Goal: Task Accomplishment & Management: Use online tool/utility

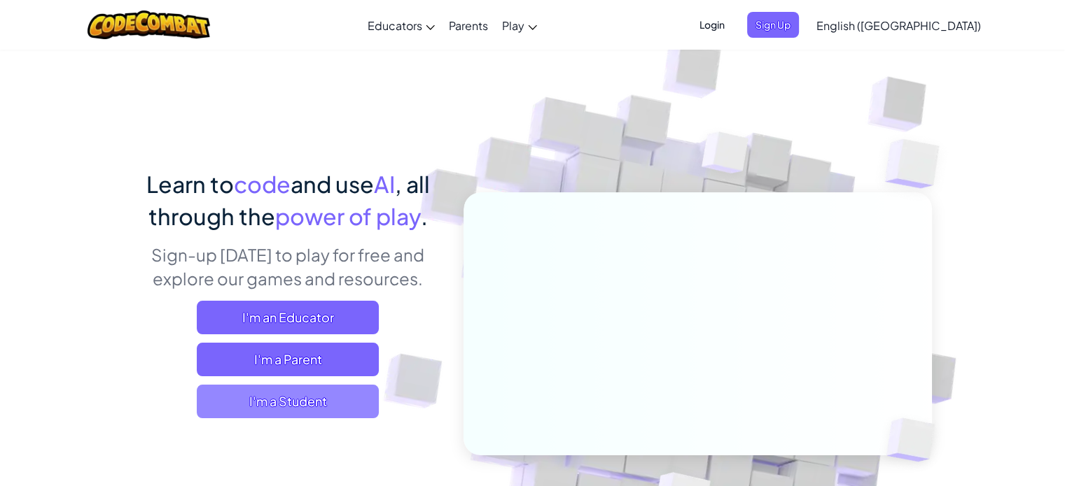
click at [302, 402] on span "I'm a Student" at bounding box center [288, 402] width 182 height 34
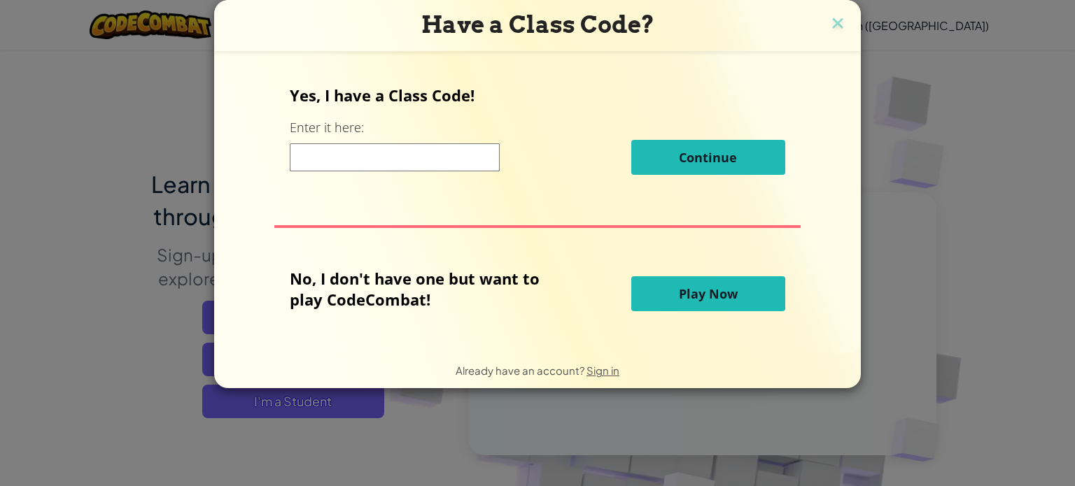
click at [699, 291] on span "Play Now" at bounding box center [708, 294] width 59 height 17
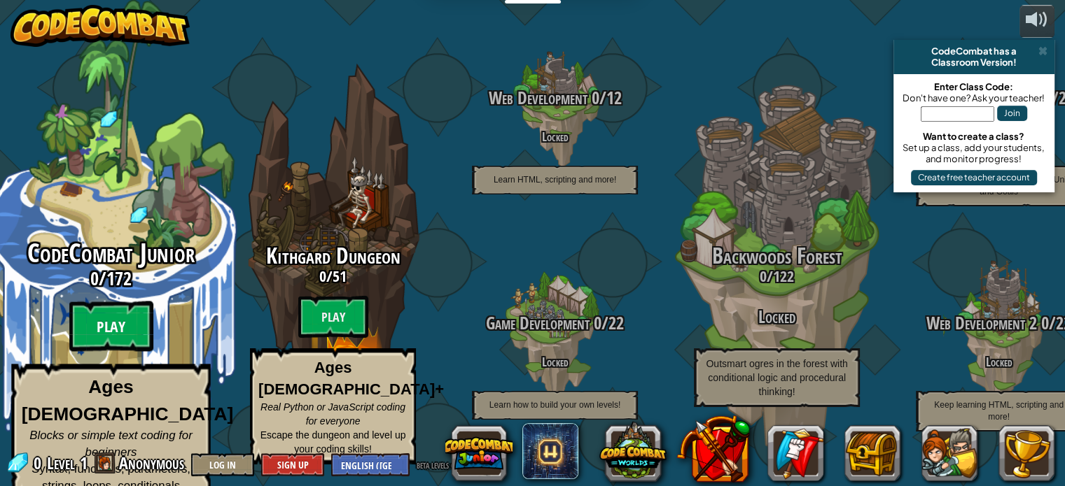
click at [119, 327] on btn "Play" at bounding box center [111, 327] width 84 height 50
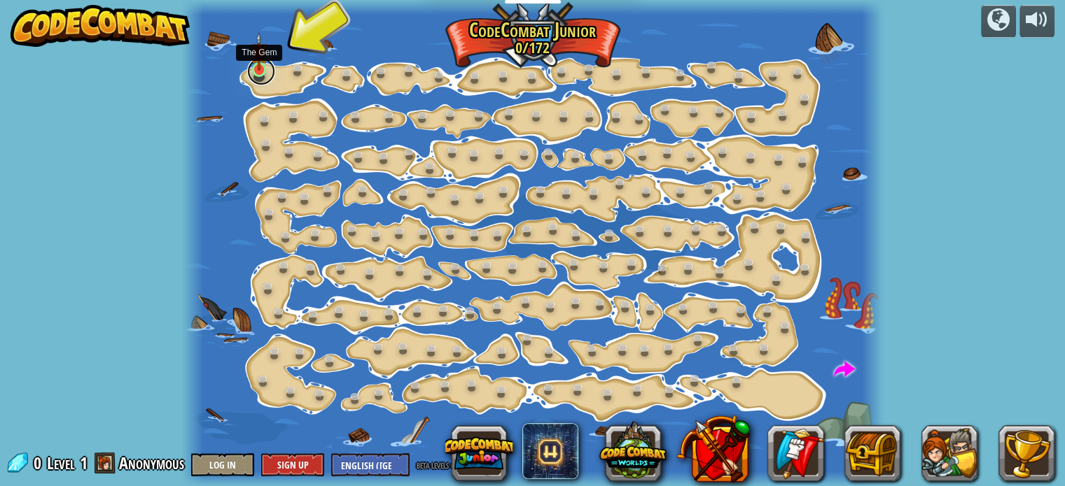
click at [259, 75] on link at bounding box center [261, 71] width 28 height 28
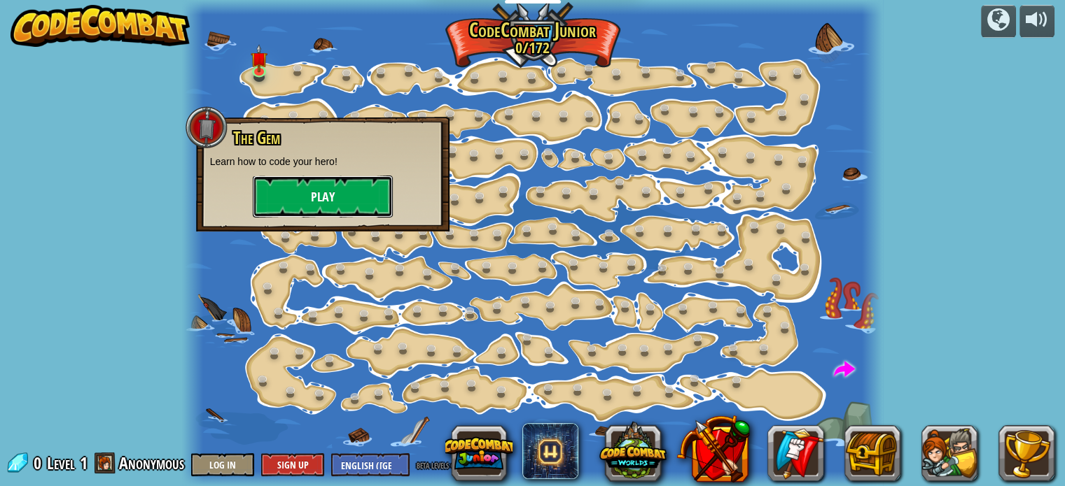
click at [318, 195] on button "Play" at bounding box center [323, 197] width 140 height 42
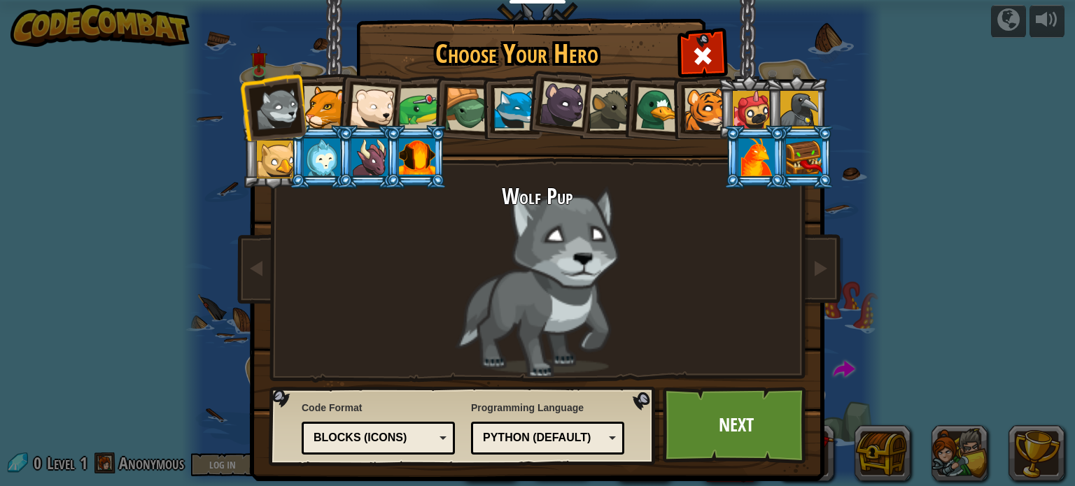
click at [311, 102] on div at bounding box center [325, 107] width 43 height 43
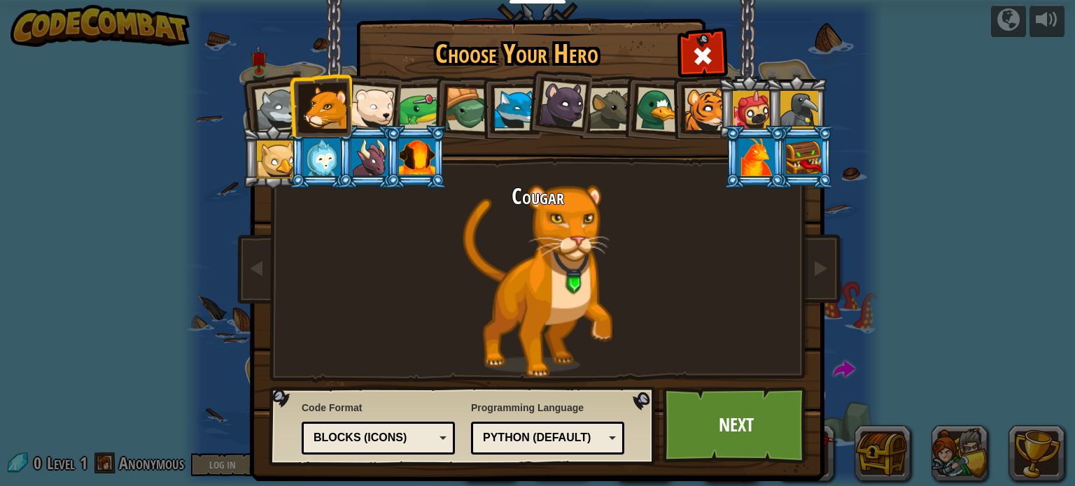
click at [361, 104] on div at bounding box center [372, 108] width 46 height 46
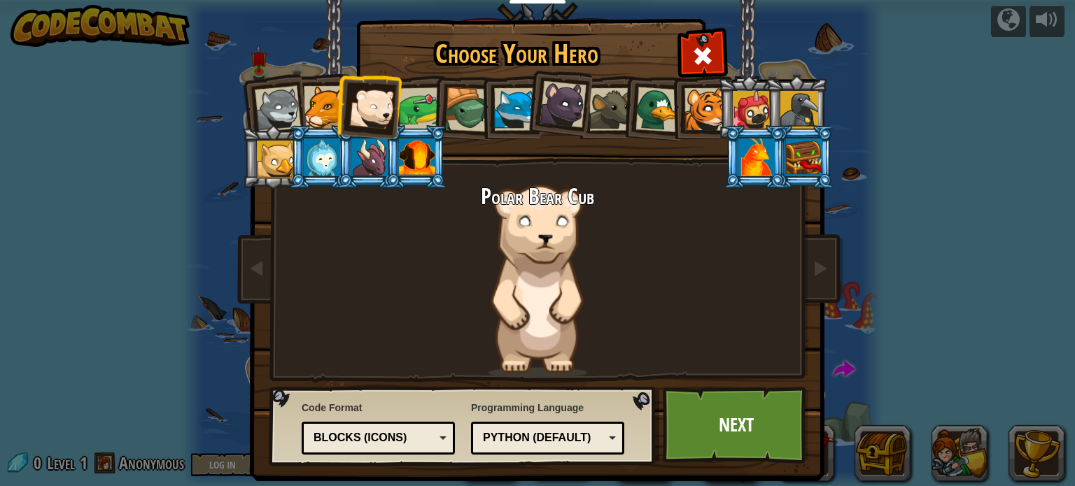
click at [543, 110] on div at bounding box center [563, 104] width 47 height 47
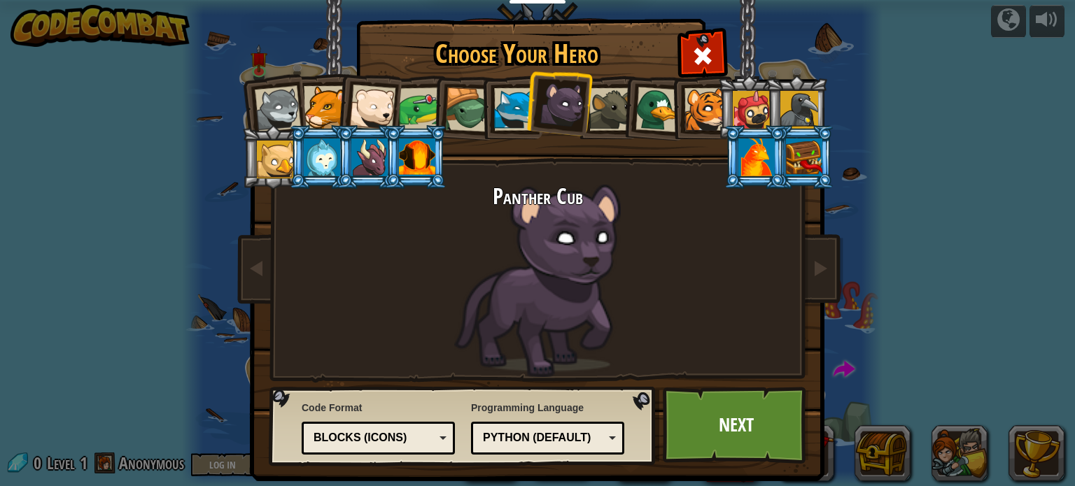
click at [748, 148] on div at bounding box center [756, 158] width 36 height 38
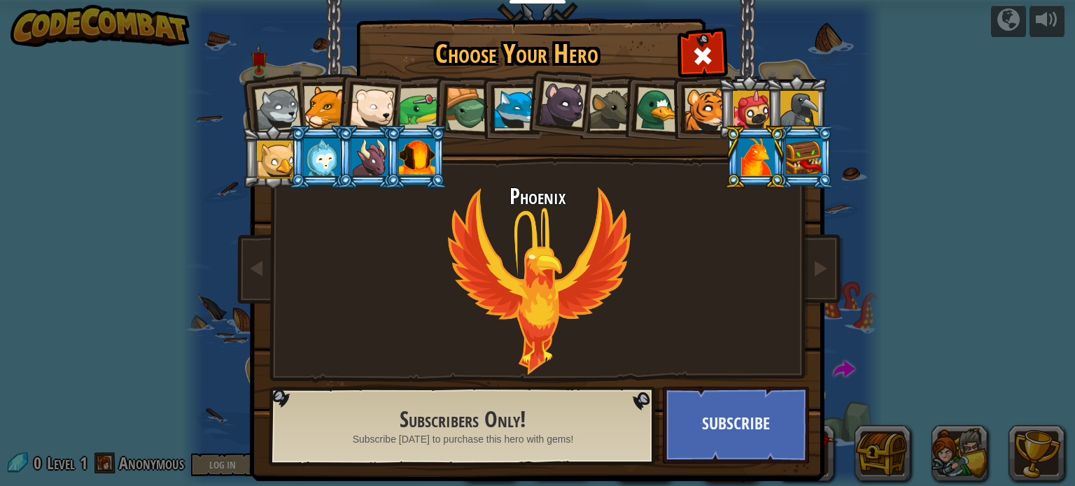
click at [685, 98] on div at bounding box center [706, 109] width 43 height 43
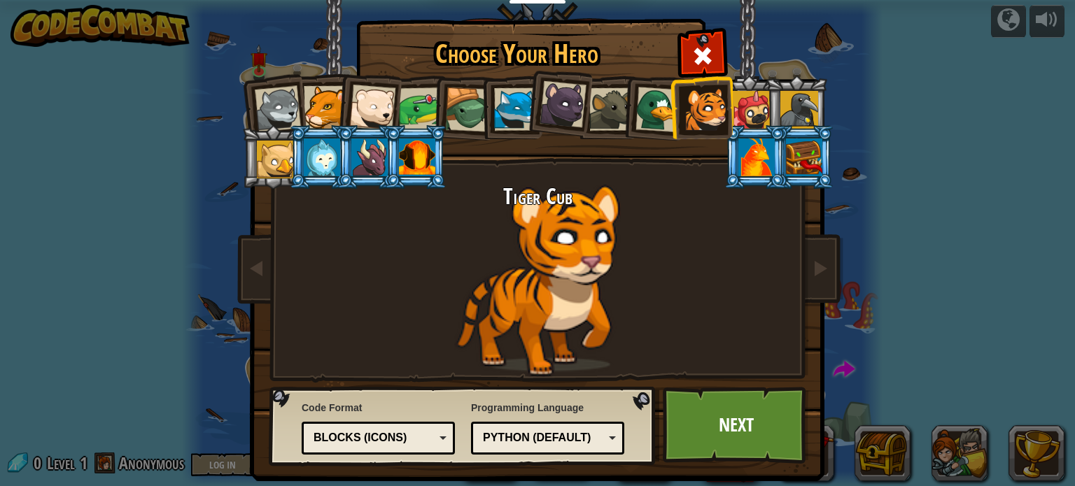
click at [645, 103] on div at bounding box center [658, 109] width 45 height 45
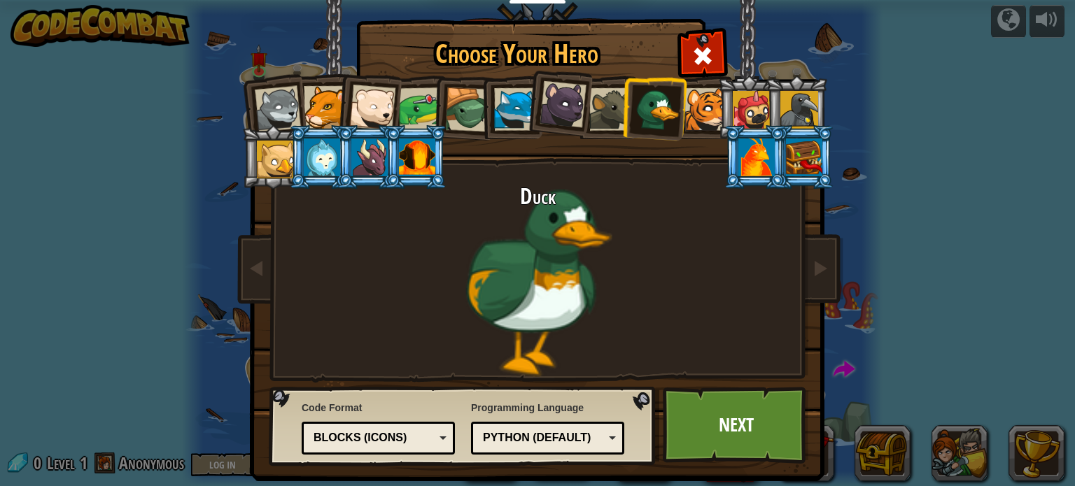
click at [610, 112] on div at bounding box center [610, 109] width 43 height 43
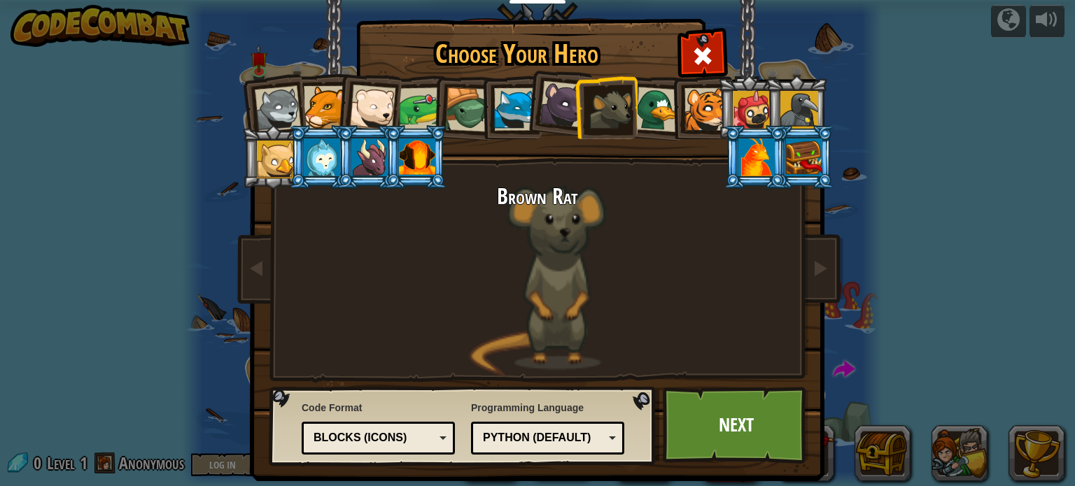
click at [505, 111] on div at bounding box center [515, 109] width 43 height 43
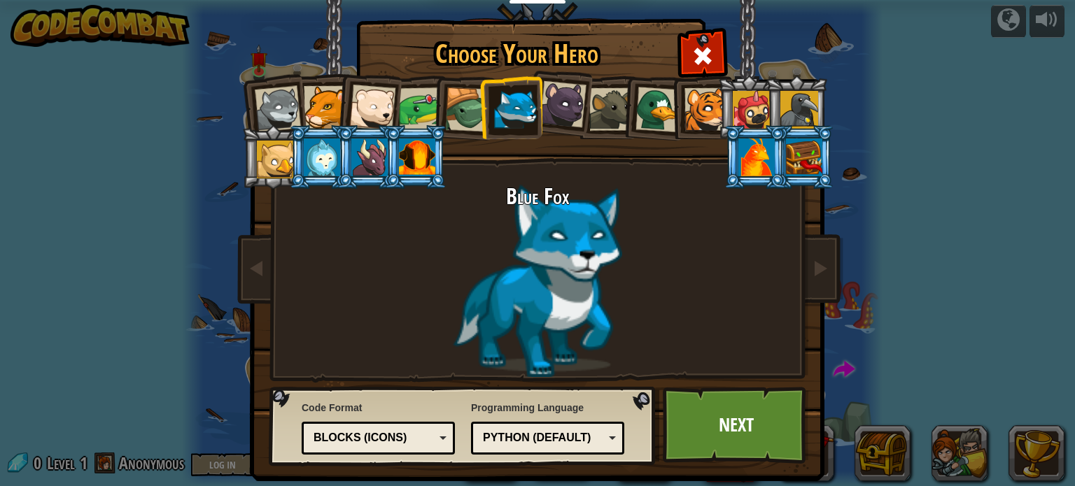
click at [456, 97] on div at bounding box center [467, 109] width 45 height 45
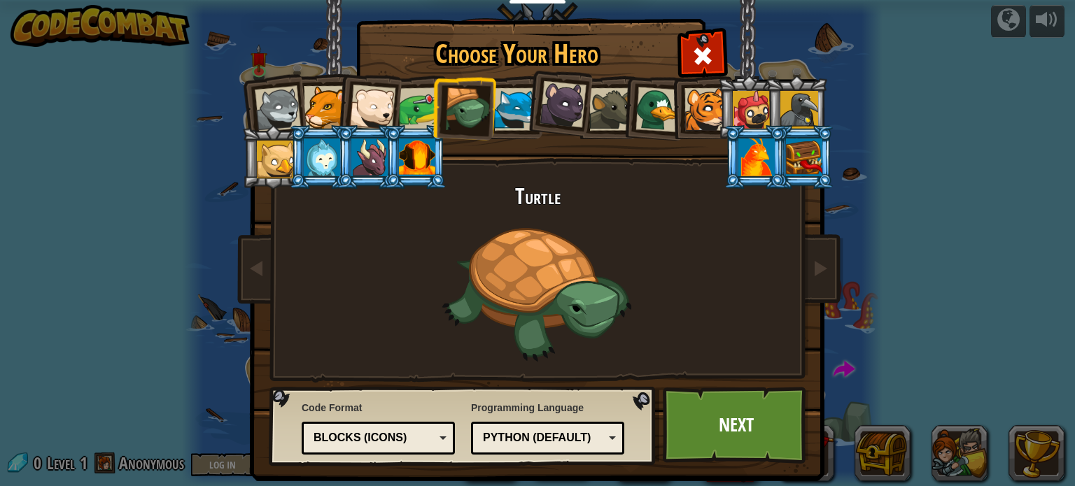
click at [406, 106] on div at bounding box center [420, 108] width 43 height 43
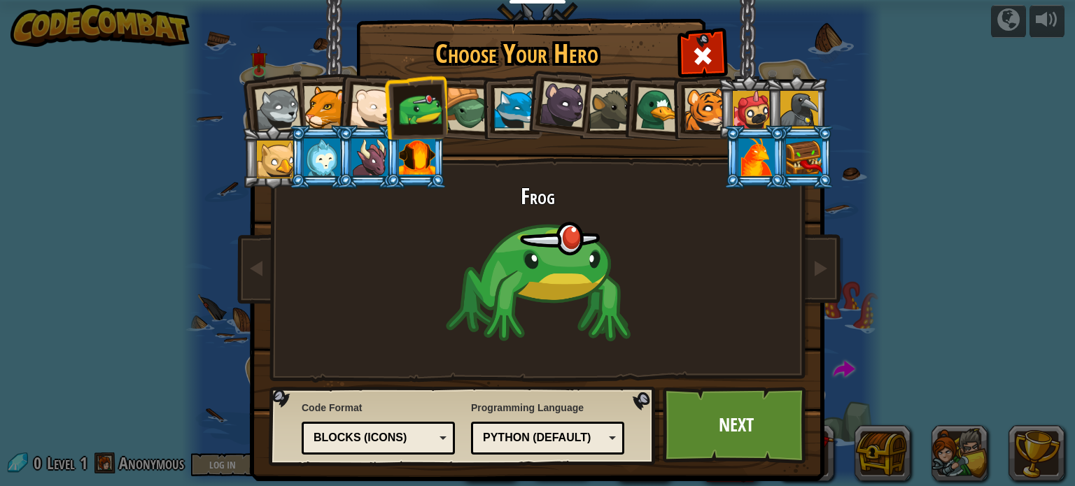
click at [322, 114] on div at bounding box center [325, 107] width 43 height 43
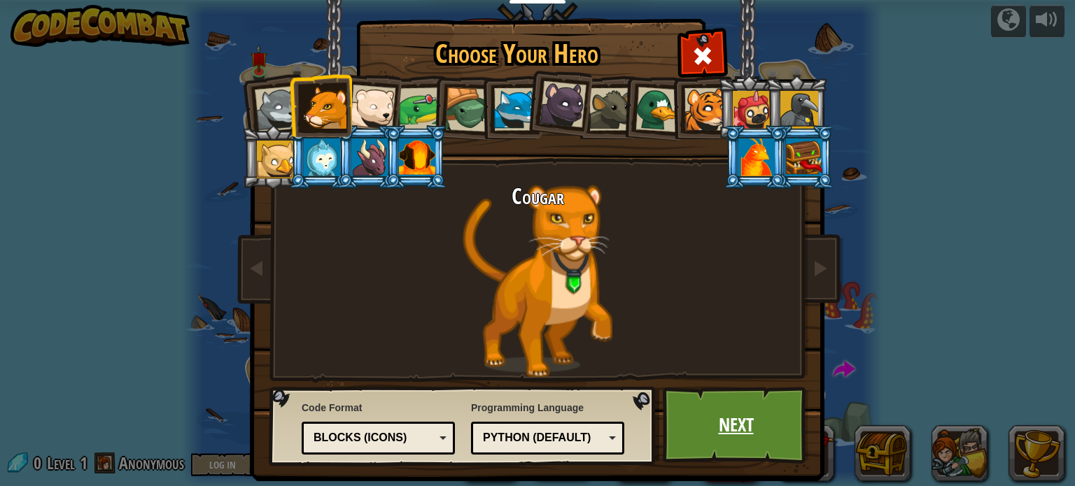
click at [723, 433] on link "Next" at bounding box center [736, 425] width 146 height 77
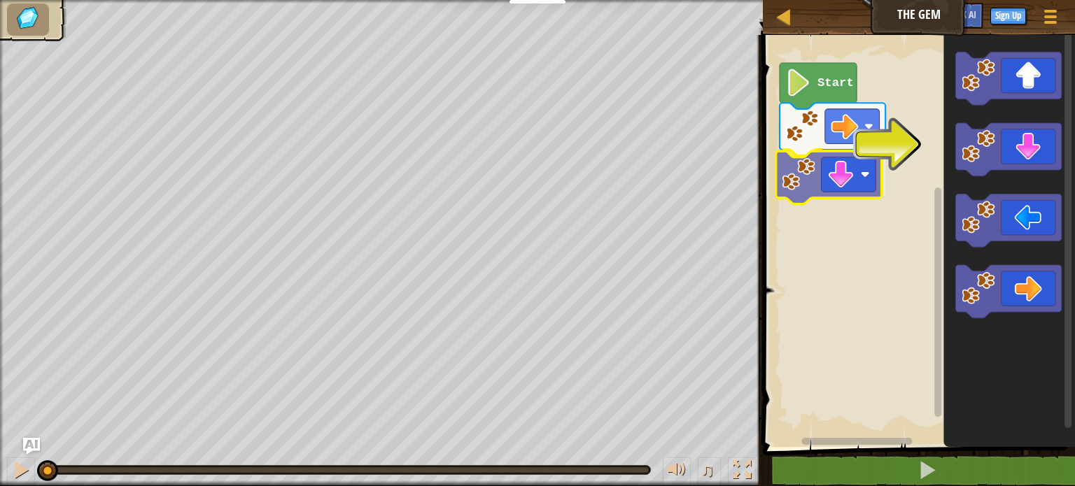
click at [801, 175] on div "Start" at bounding box center [917, 237] width 316 height 419
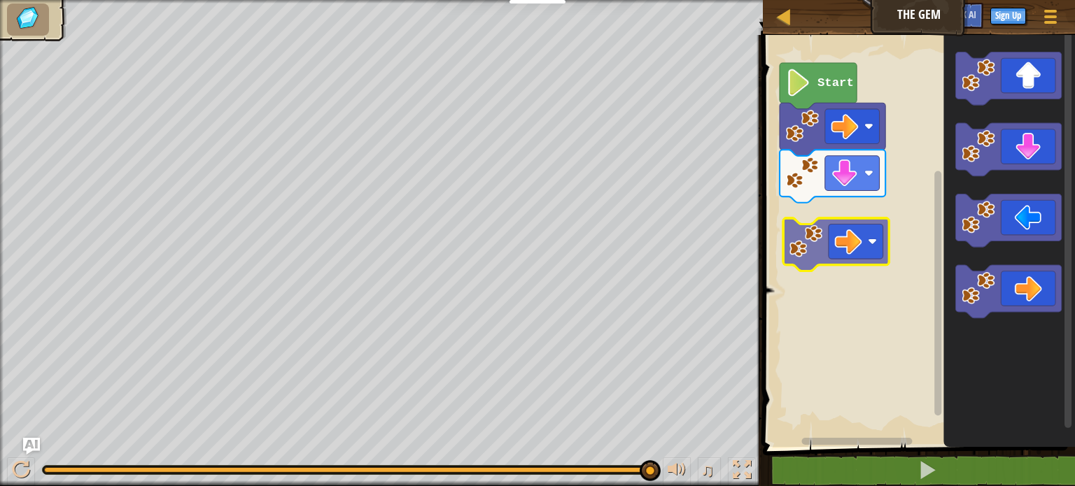
click at [801, 247] on div "Start" at bounding box center [917, 237] width 316 height 419
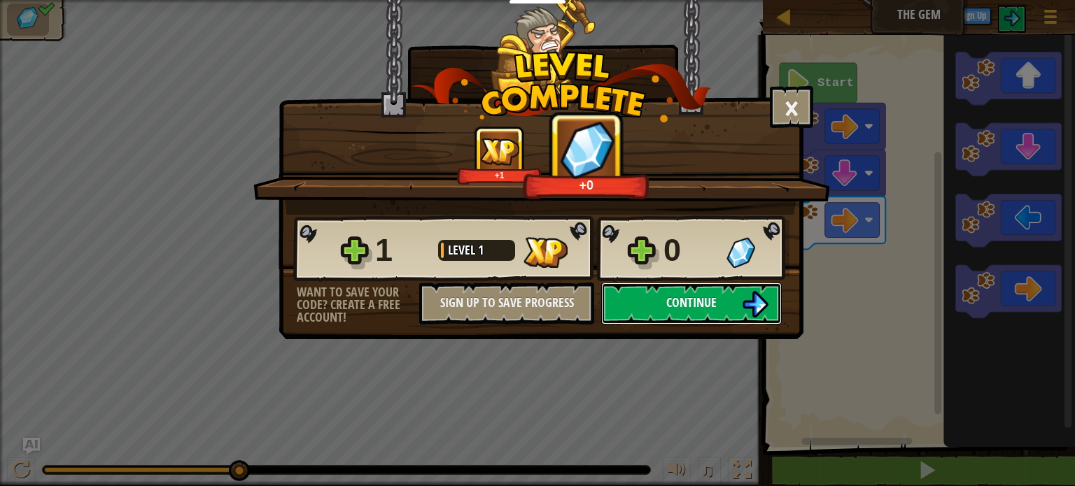
click at [694, 310] on span "Continue" at bounding box center [691, 302] width 50 height 17
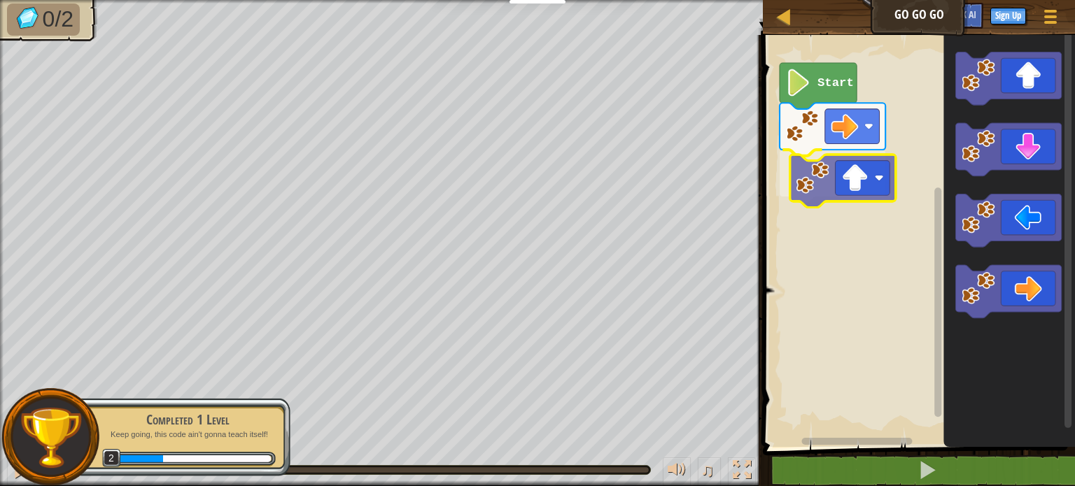
click at [834, 178] on div "Start" at bounding box center [917, 237] width 316 height 419
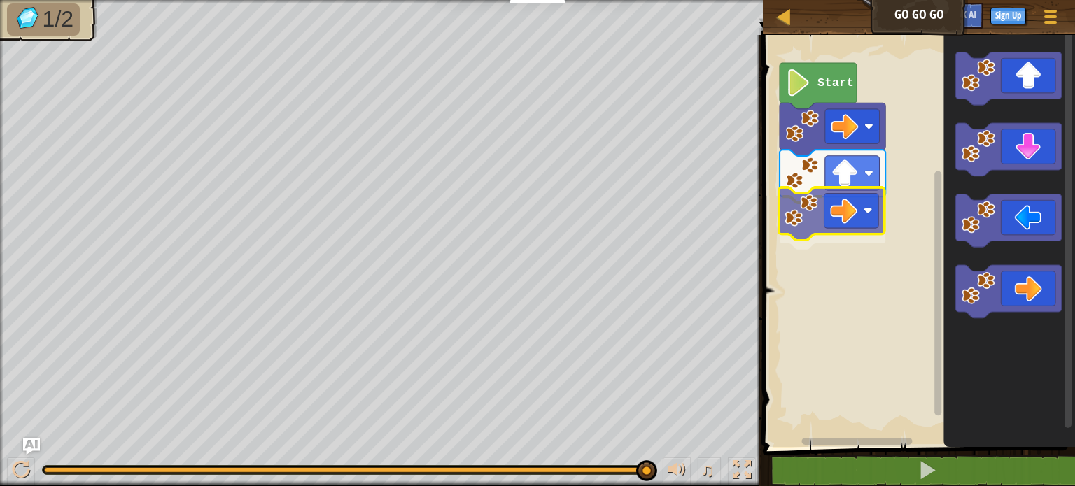
click at [823, 218] on div "Start" at bounding box center [917, 237] width 316 height 419
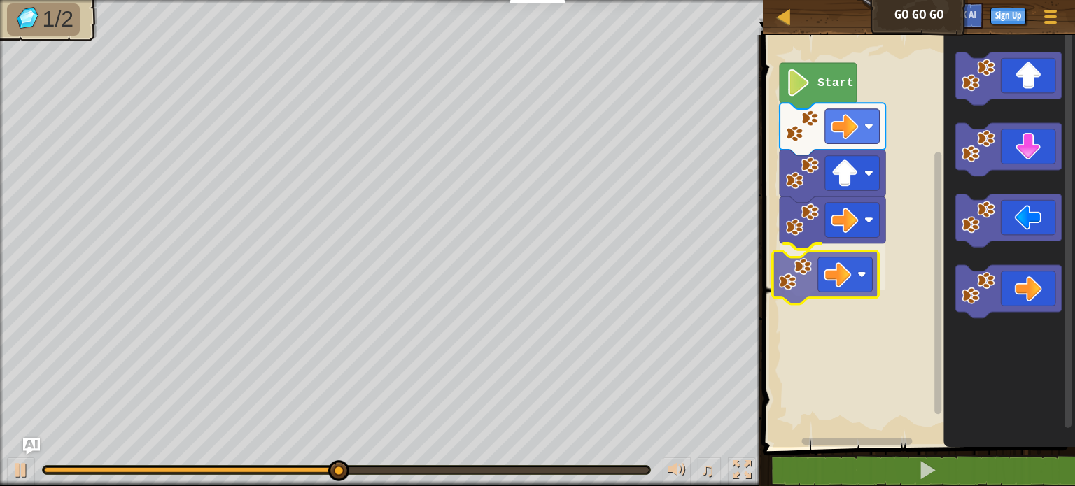
click at [808, 294] on div "Start" at bounding box center [917, 237] width 316 height 419
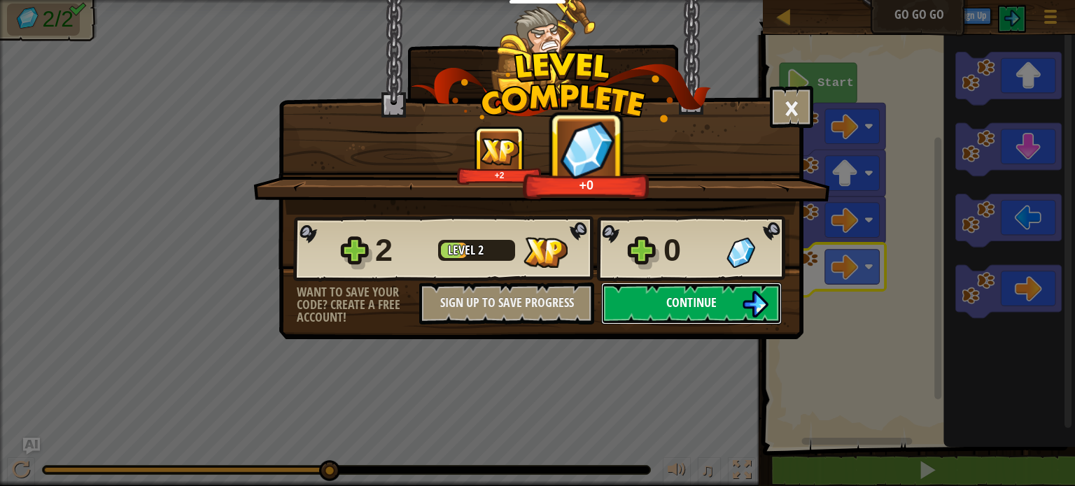
click at [713, 292] on button "Continue" at bounding box center [691, 304] width 181 height 42
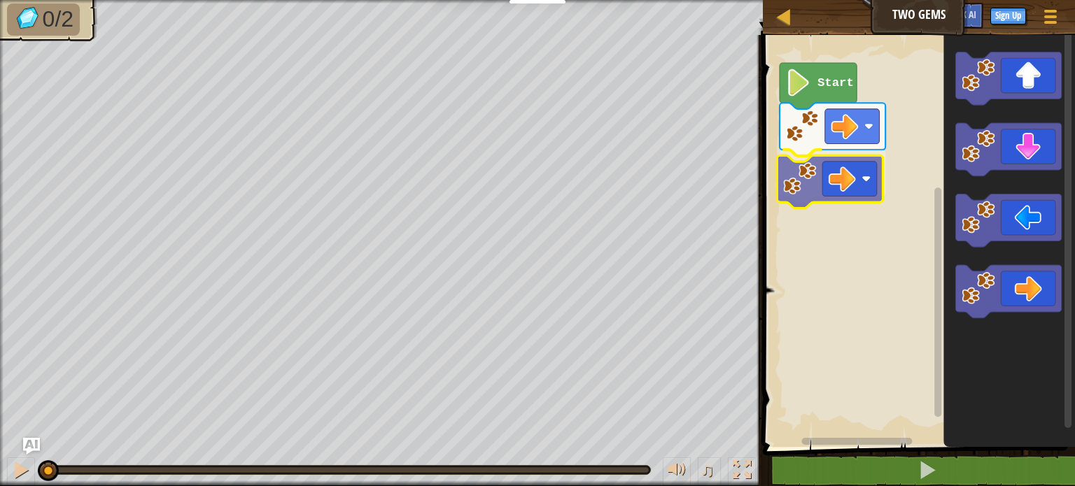
click at [821, 181] on div "Start" at bounding box center [917, 237] width 316 height 419
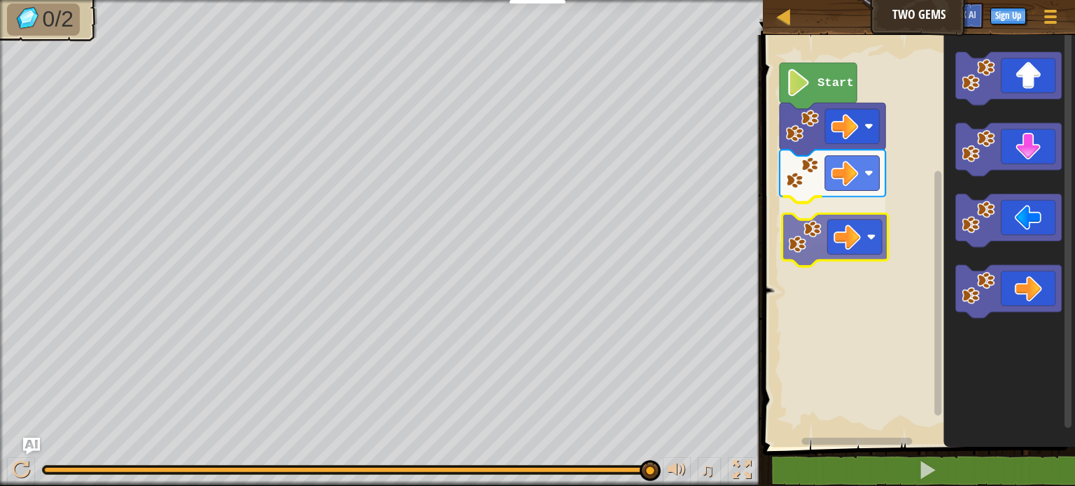
click at [820, 234] on div "Start" at bounding box center [917, 237] width 316 height 419
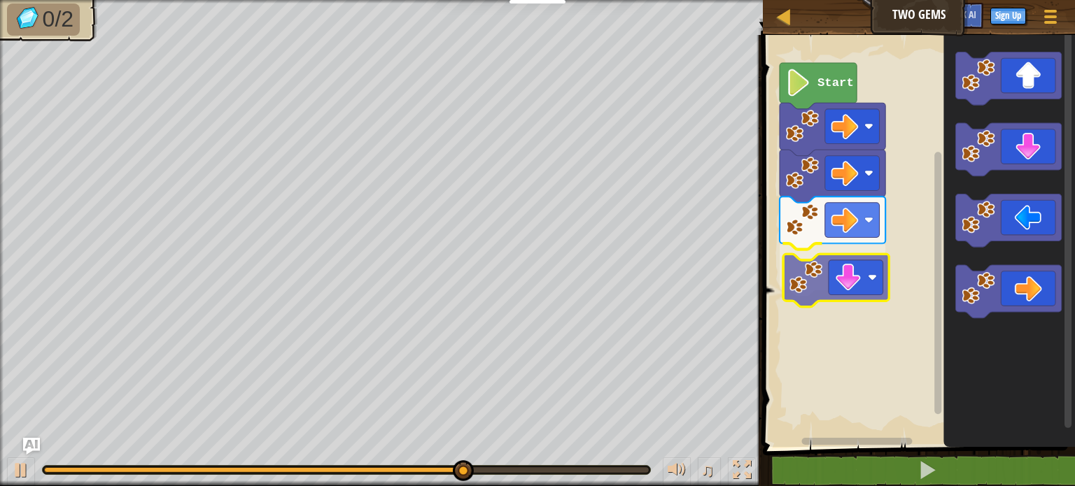
click at [839, 285] on div "Start" at bounding box center [917, 237] width 316 height 419
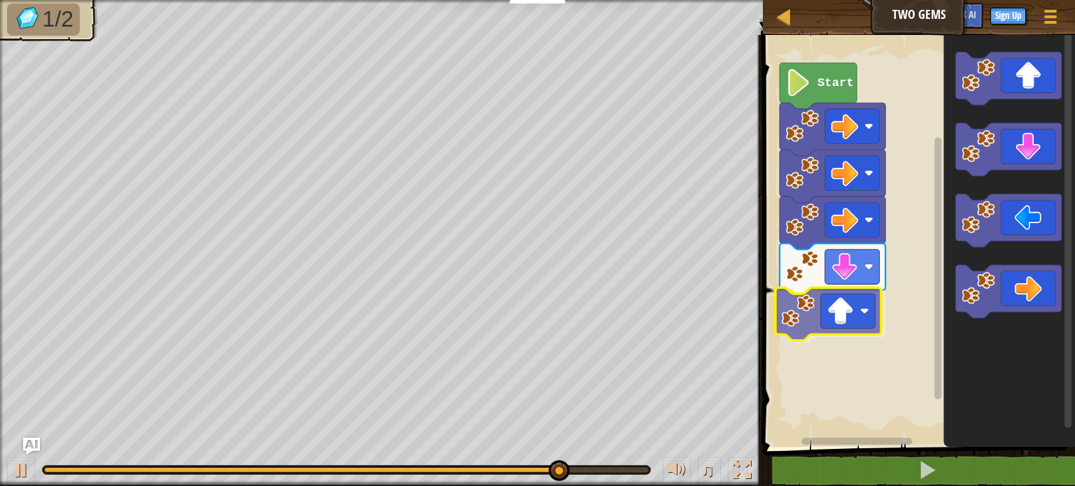
click at [832, 335] on div "Start" at bounding box center [917, 237] width 316 height 419
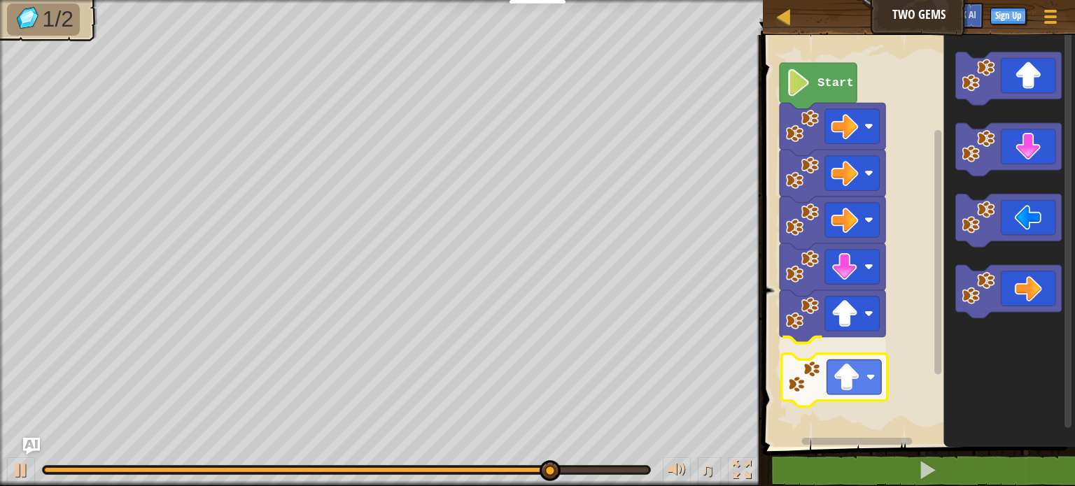
click at [835, 373] on div "Start" at bounding box center [917, 237] width 316 height 419
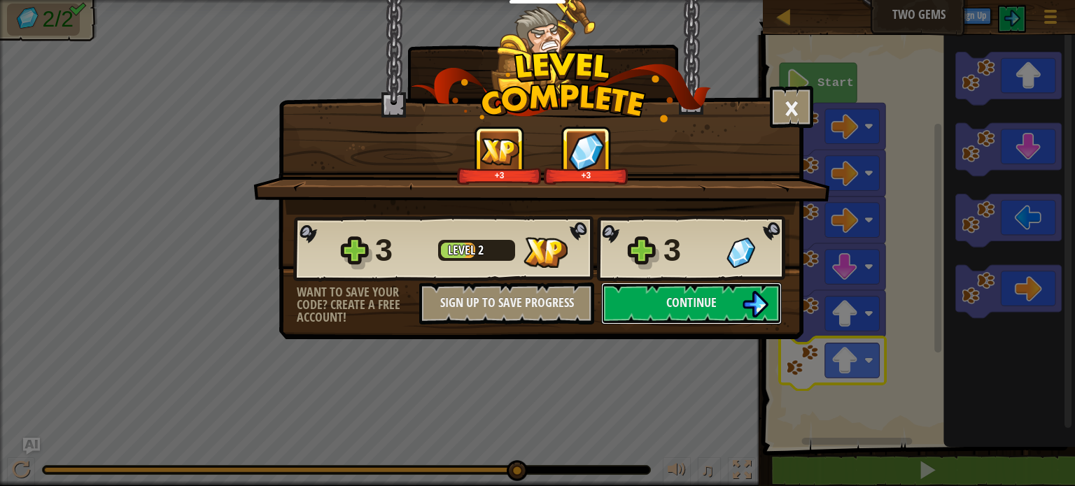
click at [710, 316] on button "Continue" at bounding box center [691, 304] width 181 height 42
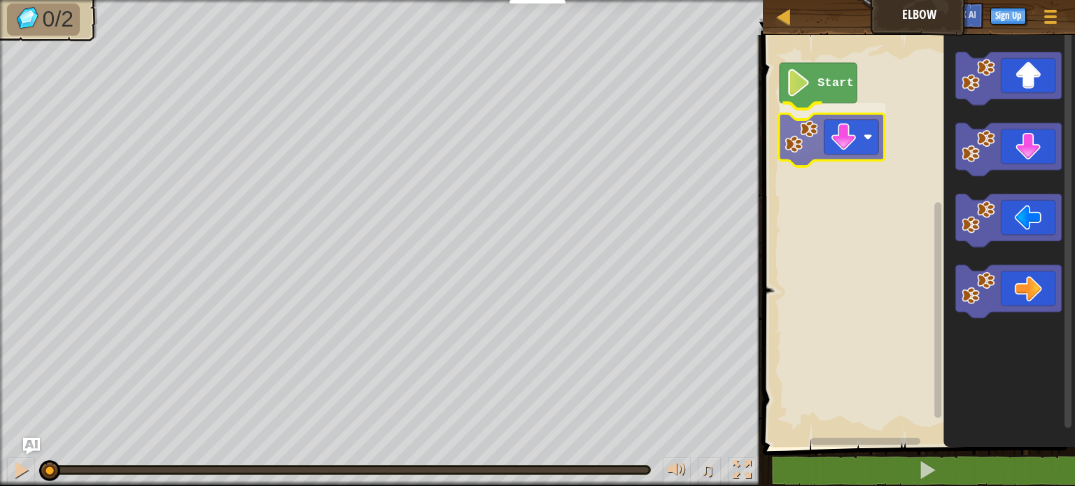
click at [828, 130] on div "Start" at bounding box center [917, 237] width 316 height 419
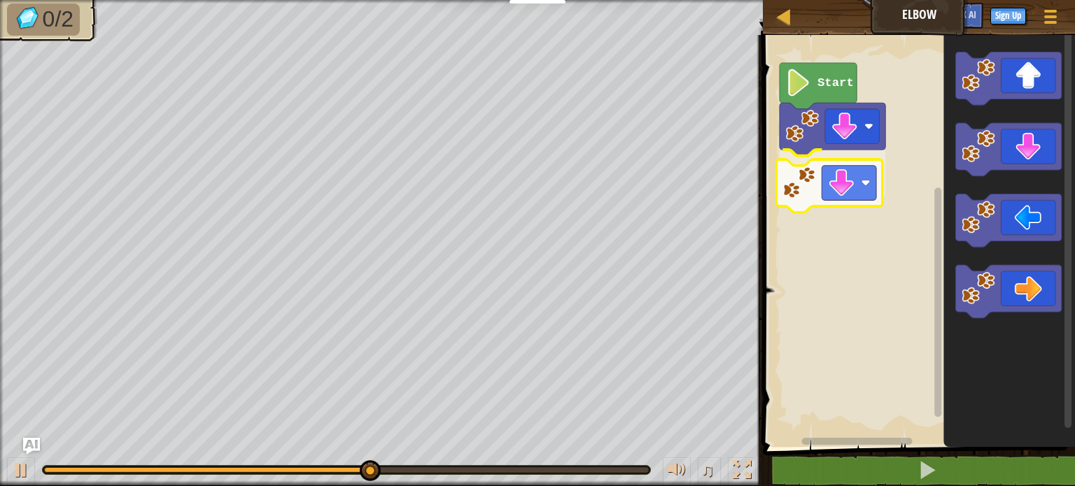
click at [836, 189] on div "Start" at bounding box center [917, 237] width 316 height 419
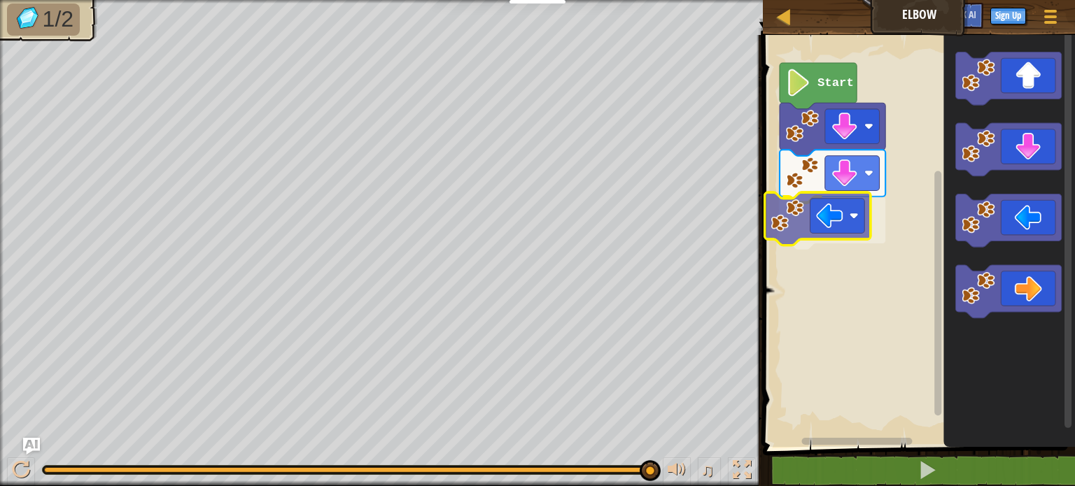
click at [815, 225] on div "Start" at bounding box center [917, 237] width 316 height 419
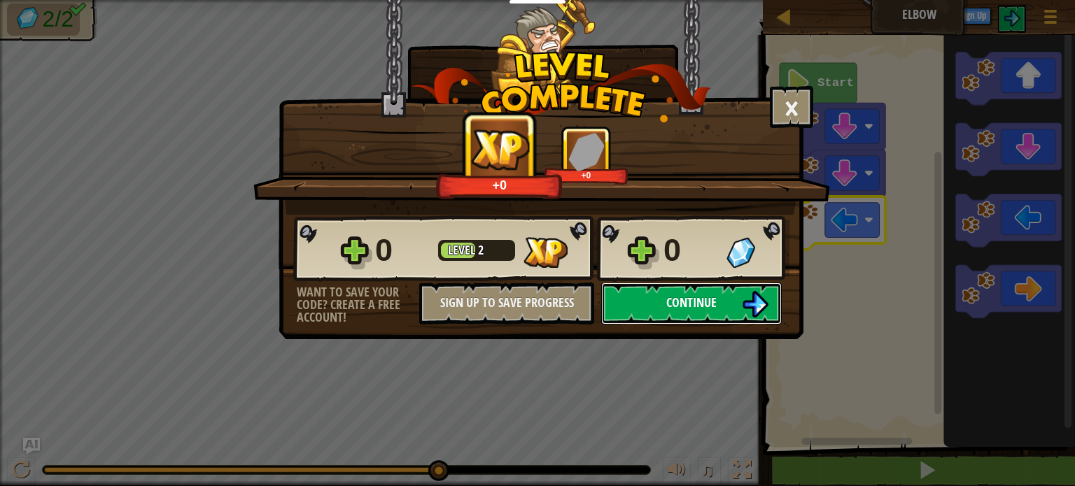
click at [715, 309] on span "Continue" at bounding box center [691, 302] width 50 height 17
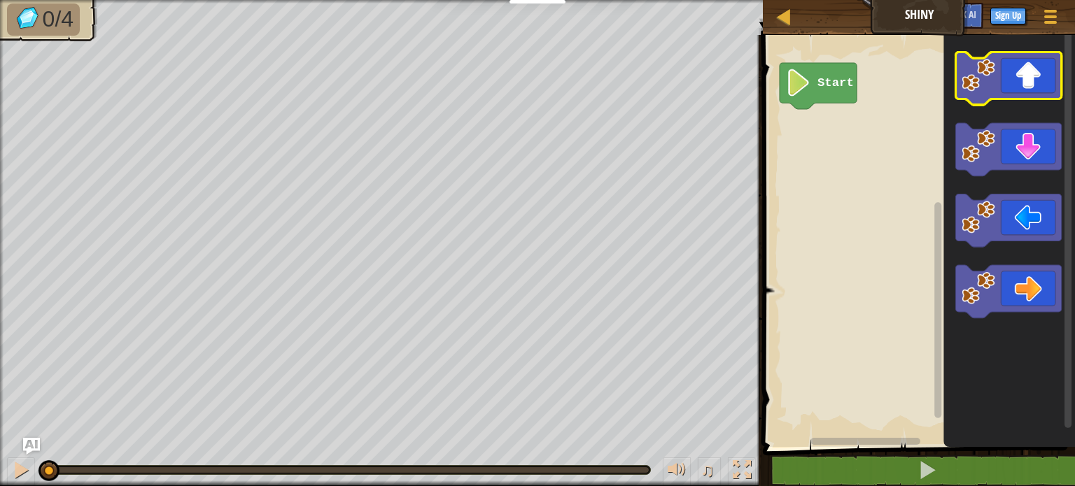
click at [997, 80] on icon "Blockly Workspace" at bounding box center [1009, 78] width 106 height 53
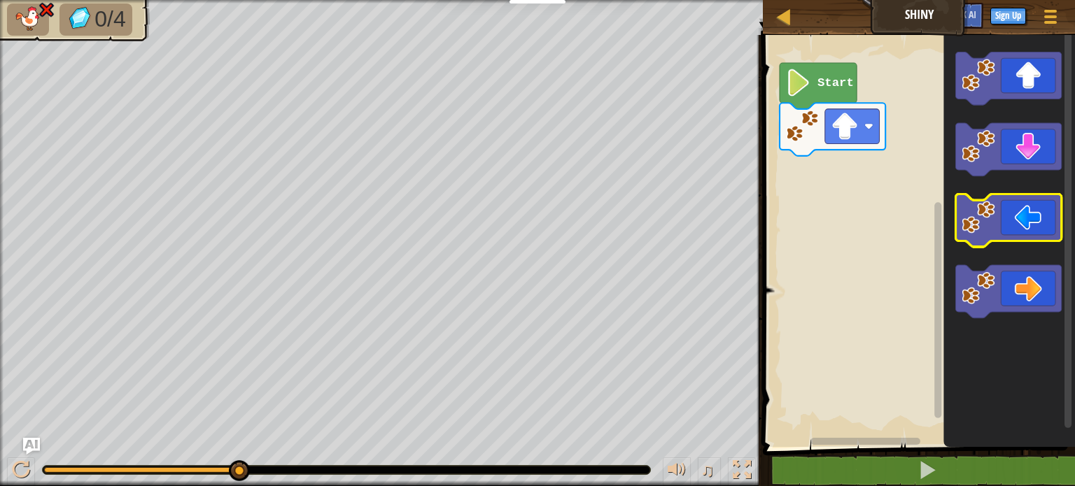
click at [986, 209] on image "Blockly Workspace" at bounding box center [979, 218] width 34 height 34
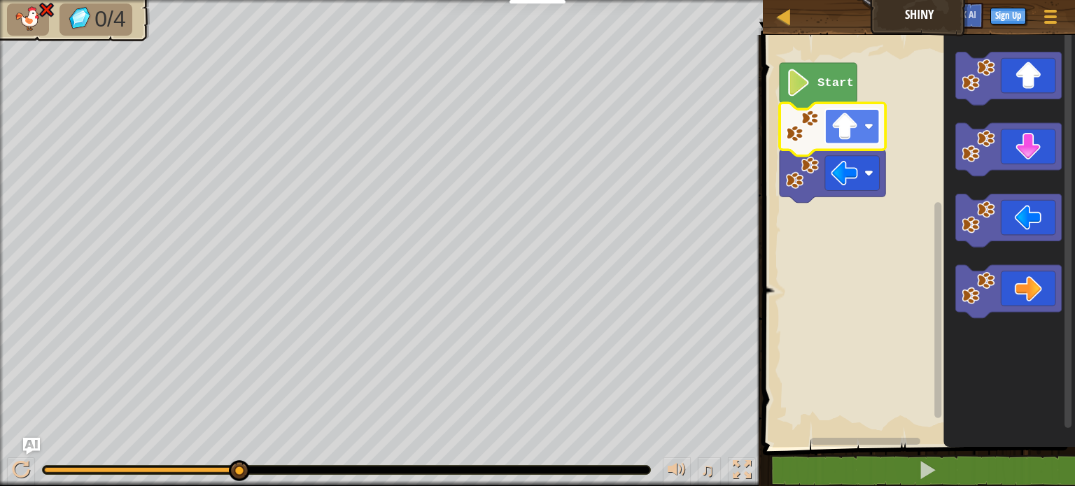
click at [860, 123] on rect "Blockly Workspace" at bounding box center [852, 126] width 55 height 35
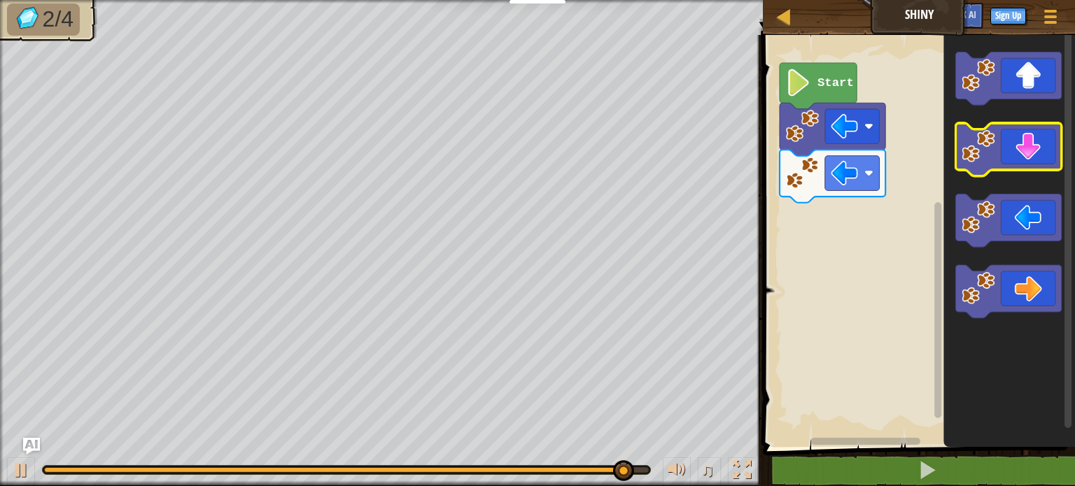
click at [1011, 145] on icon "Blockly Workspace" at bounding box center [1009, 149] width 106 height 53
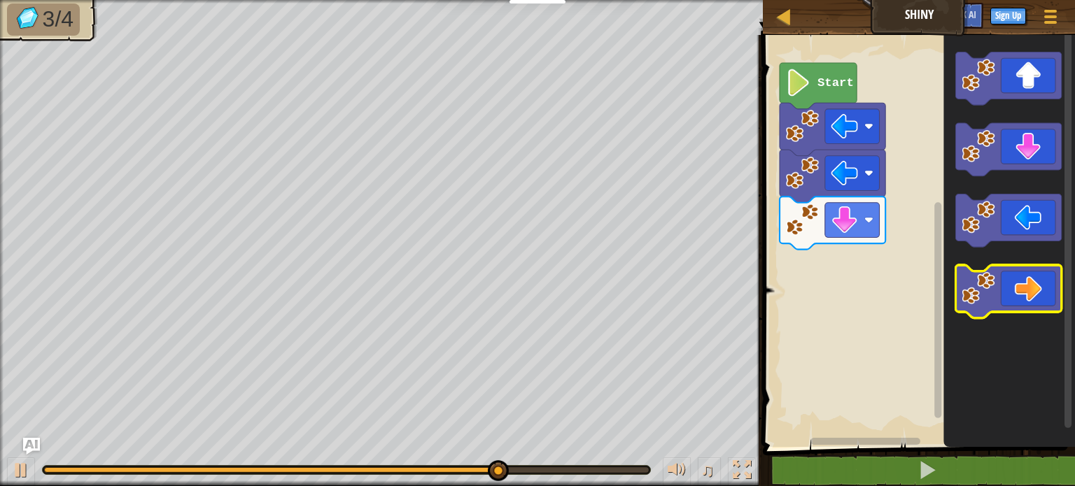
click at [1007, 289] on icon "Blockly Workspace" at bounding box center [1009, 291] width 106 height 53
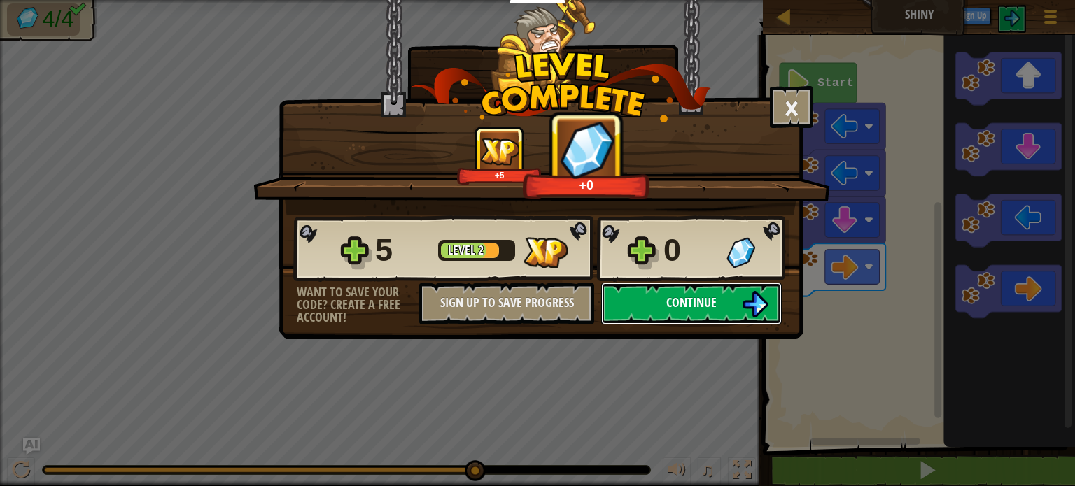
click at [738, 301] on button "Continue" at bounding box center [691, 304] width 181 height 42
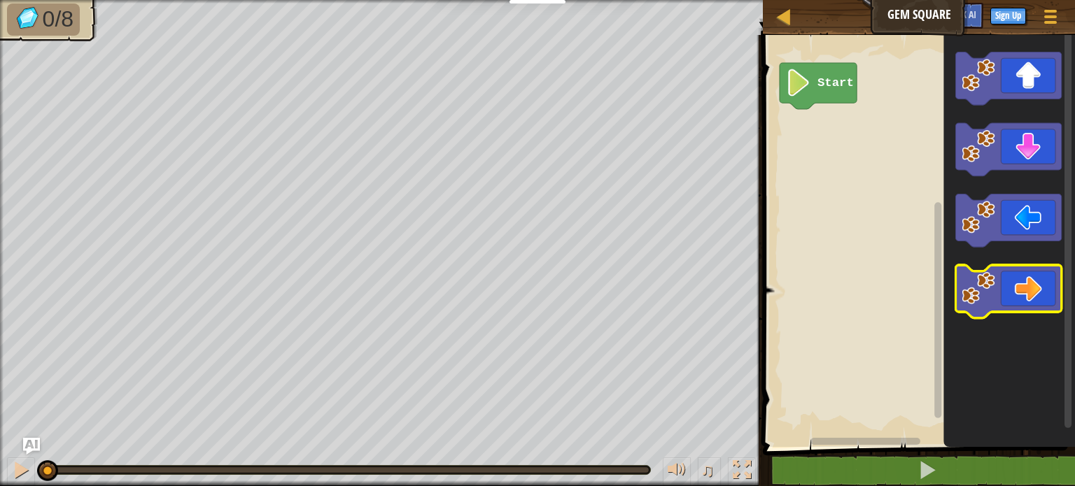
click at [985, 280] on image "Blockly Workspace" at bounding box center [979, 289] width 34 height 34
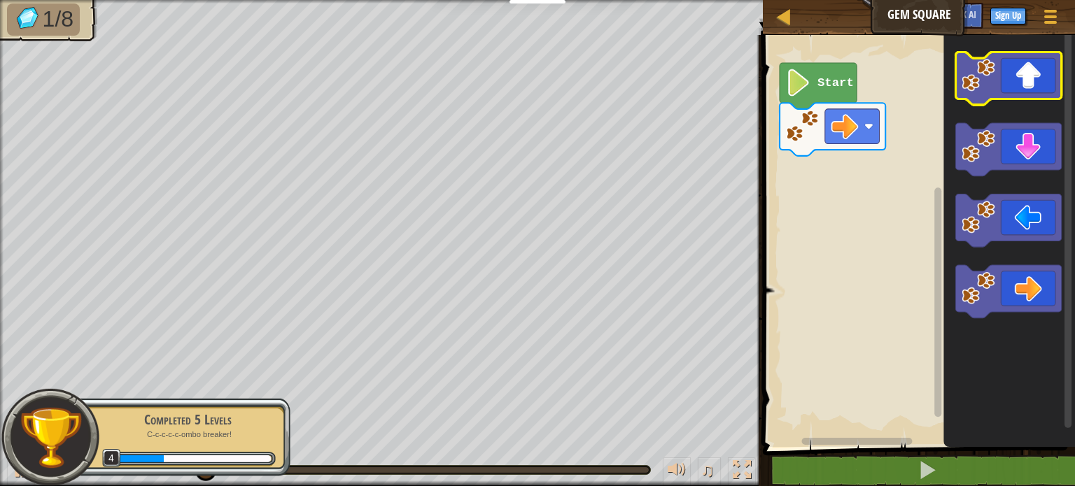
click at [995, 73] on image "Blockly Workspace" at bounding box center [979, 76] width 34 height 34
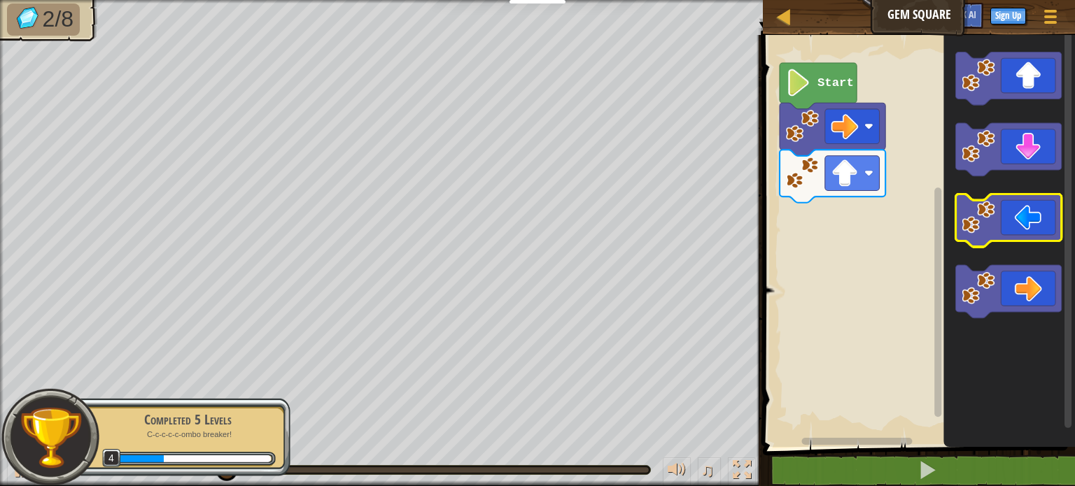
click at [999, 209] on icon "Blockly Workspace" at bounding box center [1009, 221] width 106 height 53
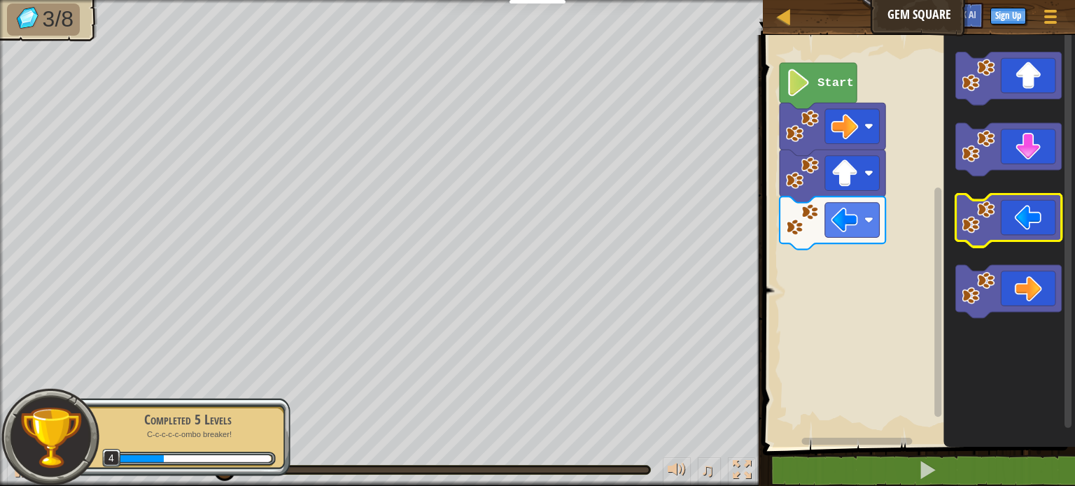
click at [999, 209] on icon "Blockly Workspace" at bounding box center [1009, 221] width 106 height 53
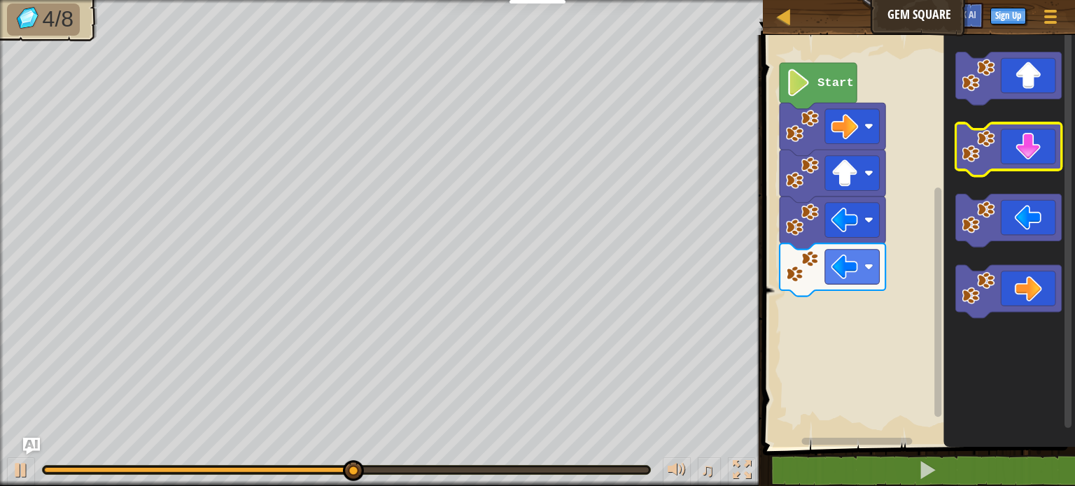
click at [1022, 152] on icon "Blockly Workspace" at bounding box center [1009, 149] width 106 height 53
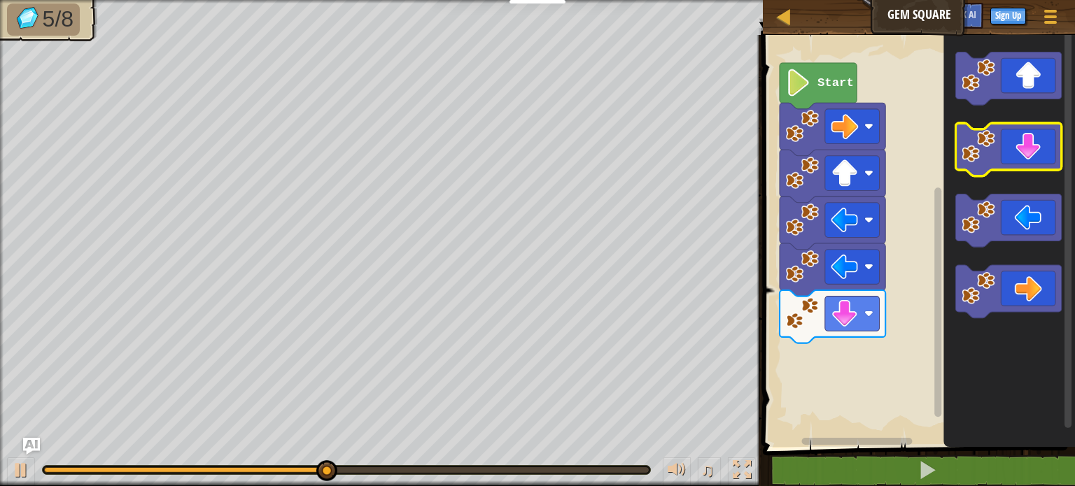
click at [1022, 152] on icon "Blockly Workspace" at bounding box center [1009, 149] width 106 height 53
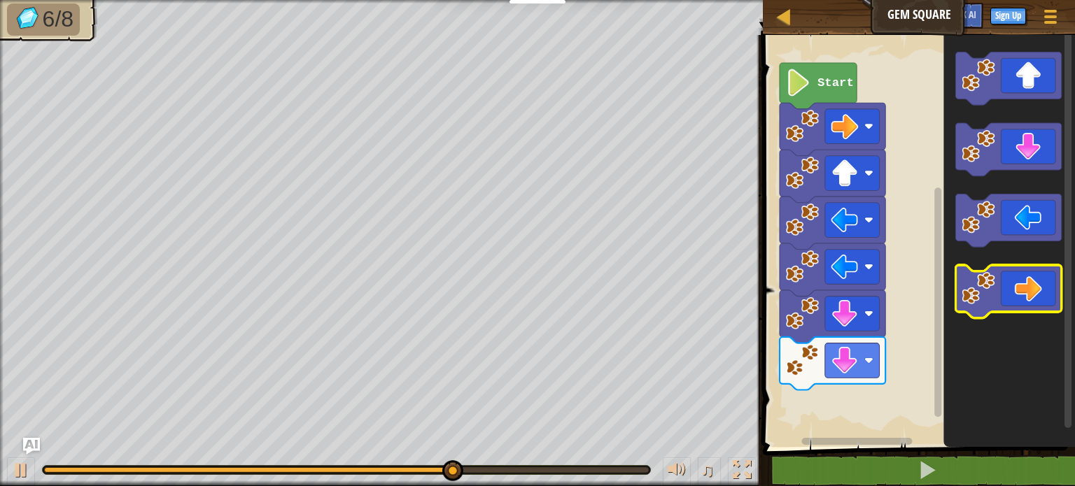
click at [1033, 311] on icon "Blockly Workspace" at bounding box center [1009, 291] width 106 height 53
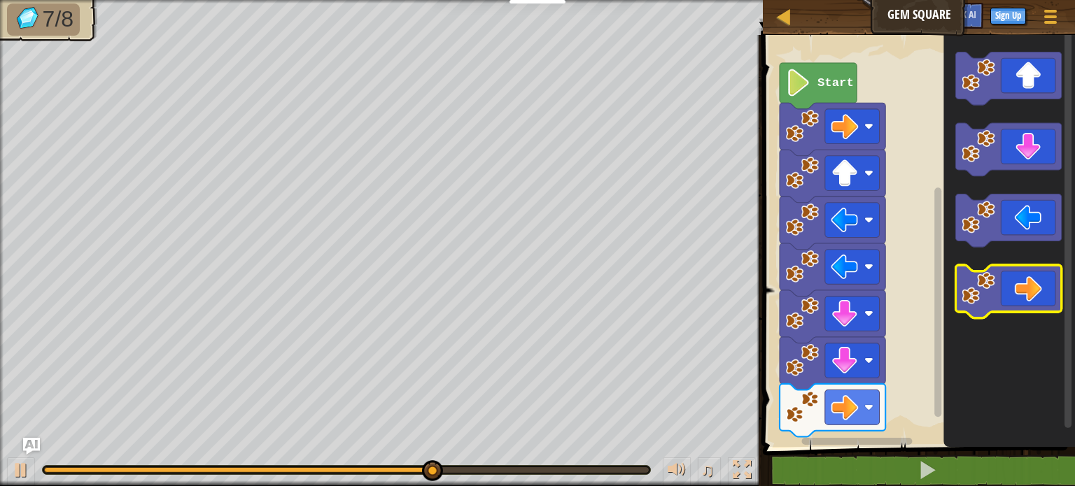
click at [1033, 311] on icon "Blockly Workspace" at bounding box center [1009, 291] width 106 height 53
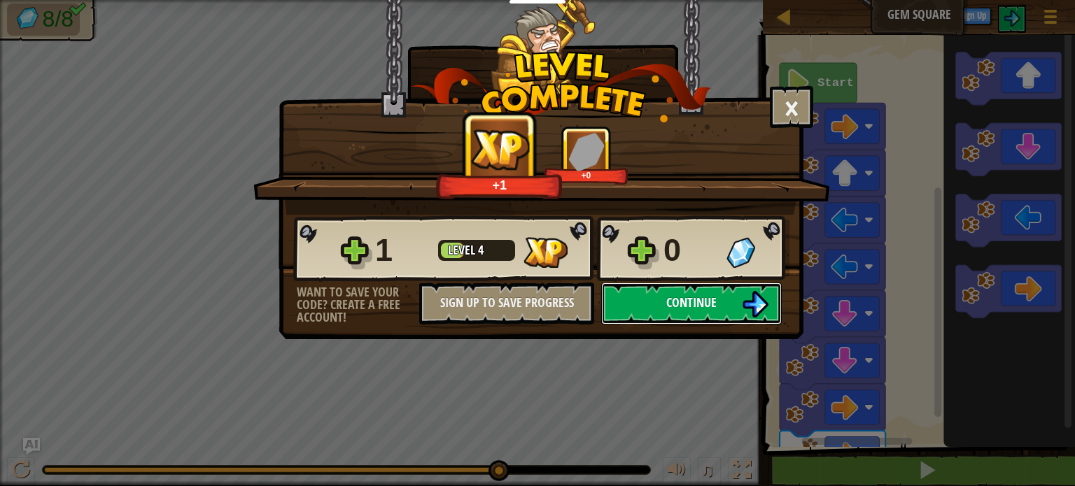
click at [731, 307] on button "Continue" at bounding box center [691, 304] width 181 height 42
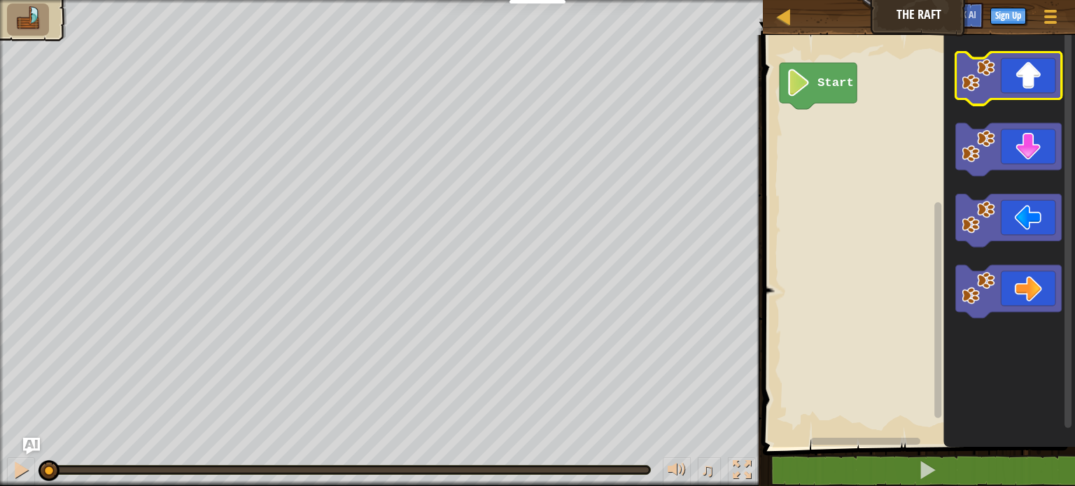
click at [989, 69] on image "Blockly Workspace" at bounding box center [979, 76] width 34 height 34
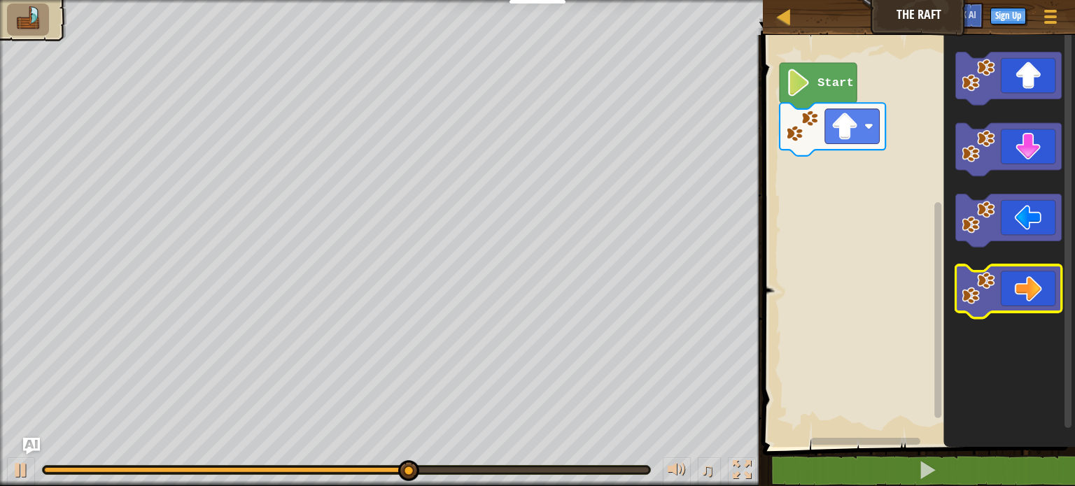
click at [1016, 294] on icon "Blockly Workspace" at bounding box center [1009, 291] width 106 height 53
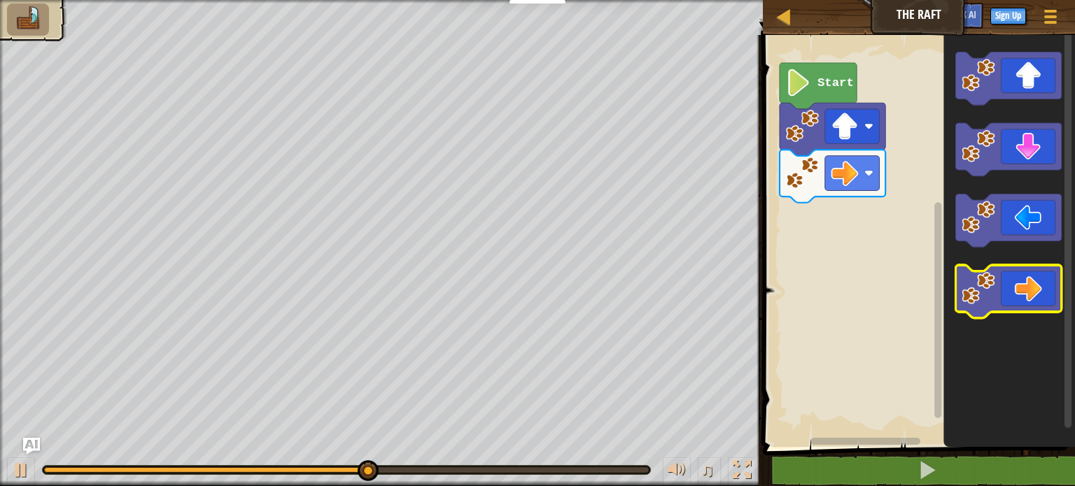
click at [1016, 294] on icon "Blockly Workspace" at bounding box center [1009, 291] width 106 height 53
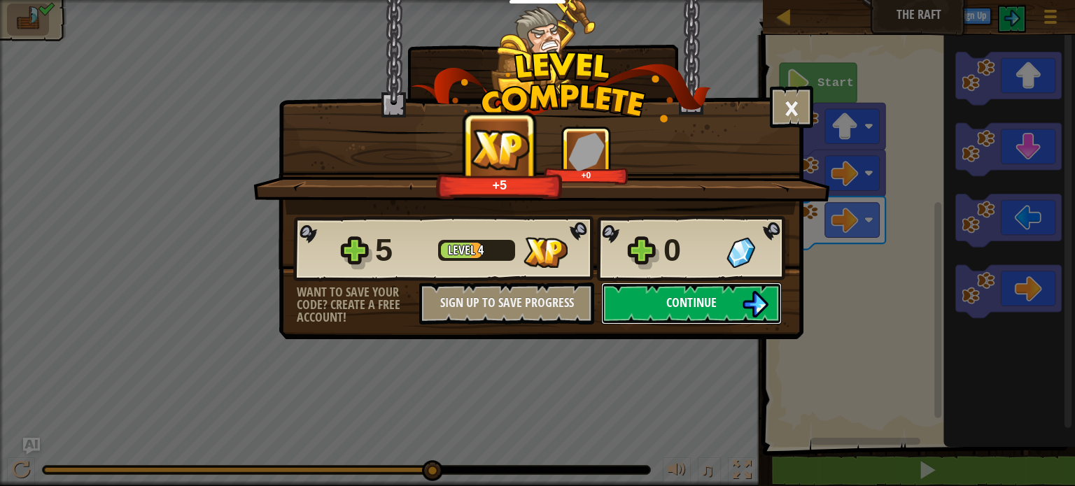
click at [686, 310] on span "Continue" at bounding box center [691, 302] width 50 height 17
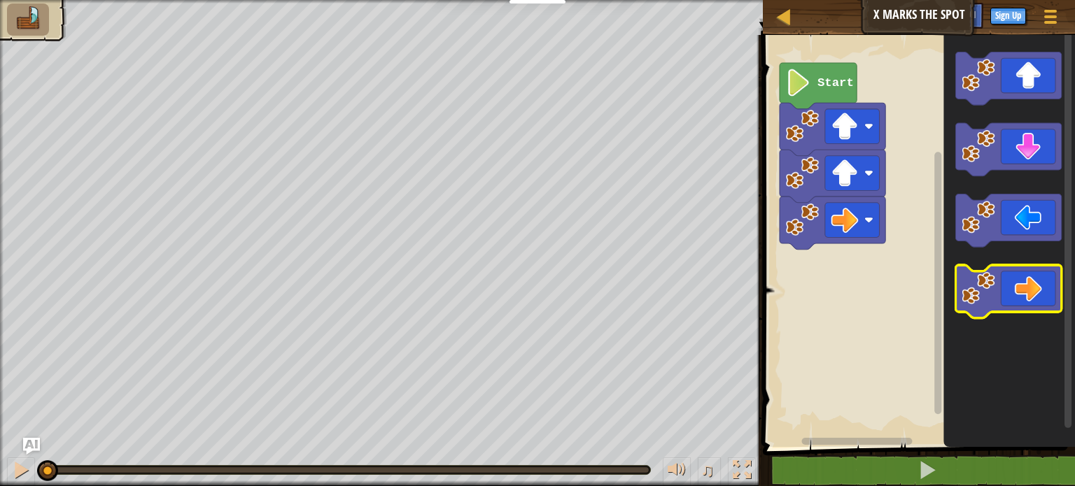
click at [983, 293] on image "Blockly Workspace" at bounding box center [979, 289] width 34 height 34
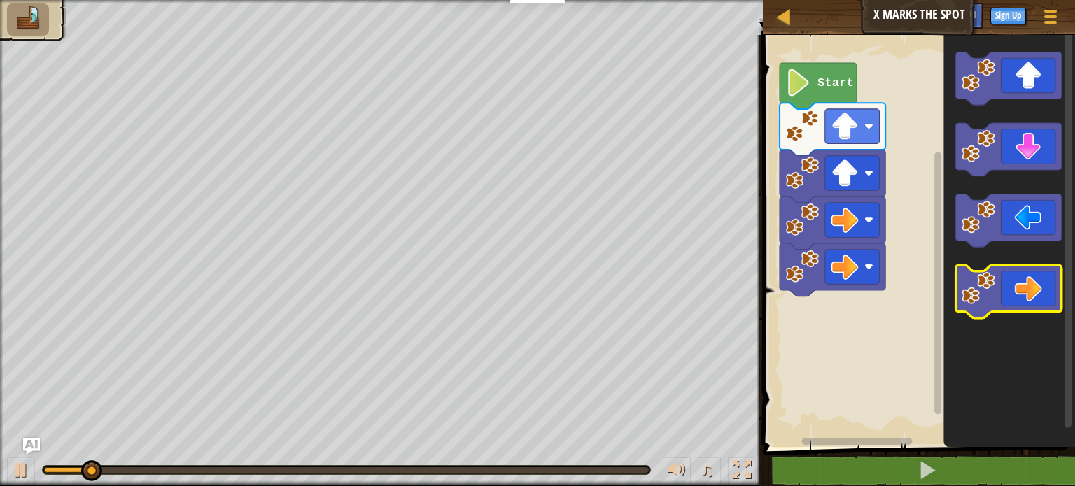
click at [983, 293] on image "Blockly Workspace" at bounding box center [979, 289] width 34 height 34
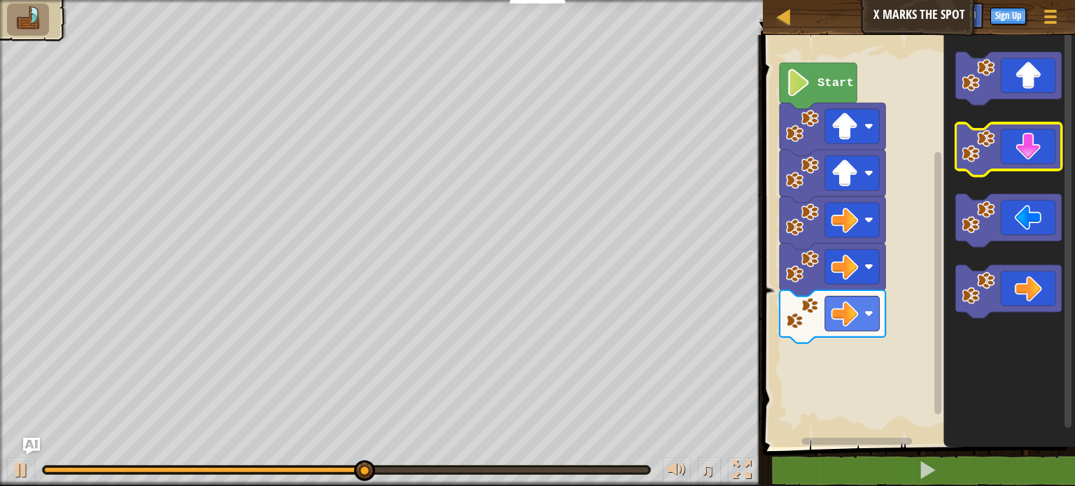
click at [1006, 160] on icon "Blockly Workspace" at bounding box center [1009, 149] width 106 height 53
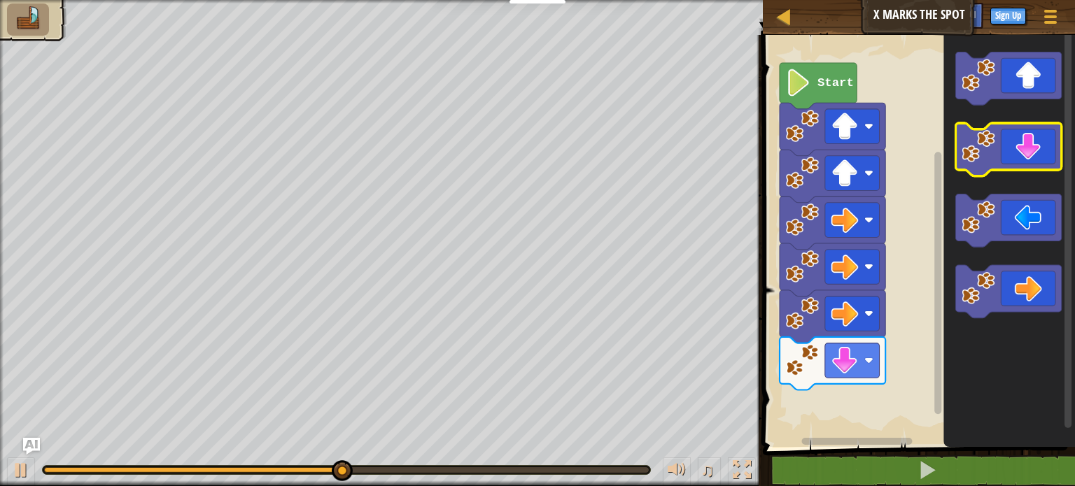
click at [1006, 160] on icon "Blockly Workspace" at bounding box center [1009, 149] width 106 height 53
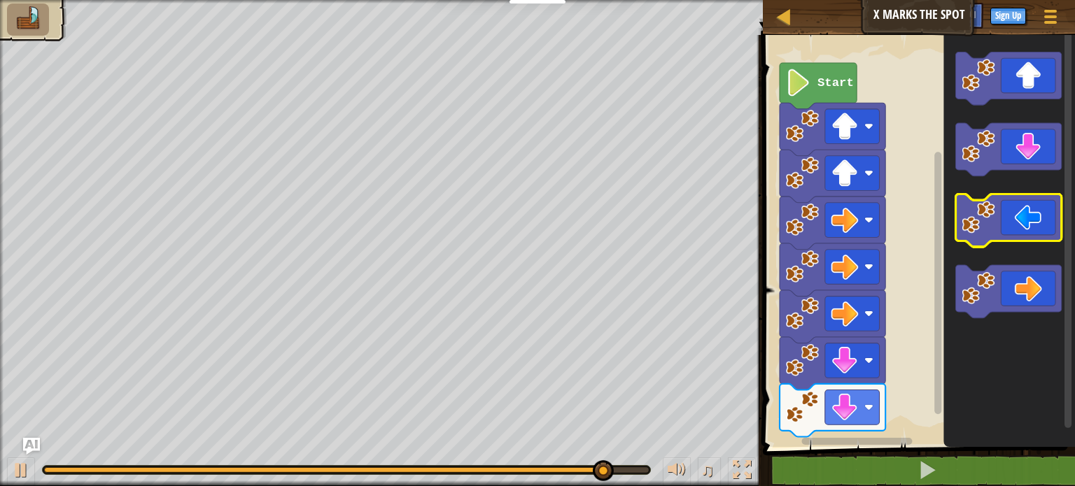
click at [1002, 216] on icon "Blockly Workspace" at bounding box center [1009, 221] width 106 height 53
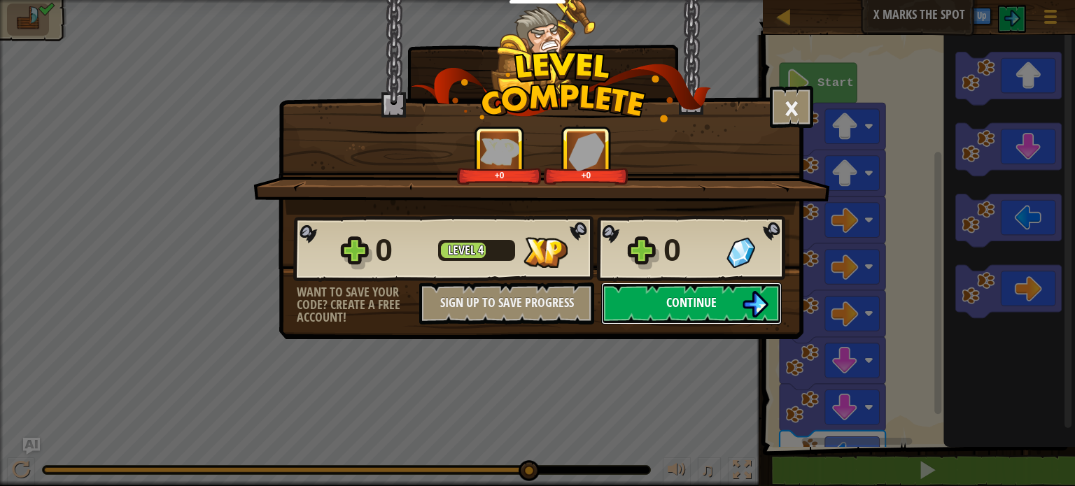
click at [713, 300] on span "Continue" at bounding box center [691, 302] width 50 height 17
